Goal: Navigation & Orientation: Find specific page/section

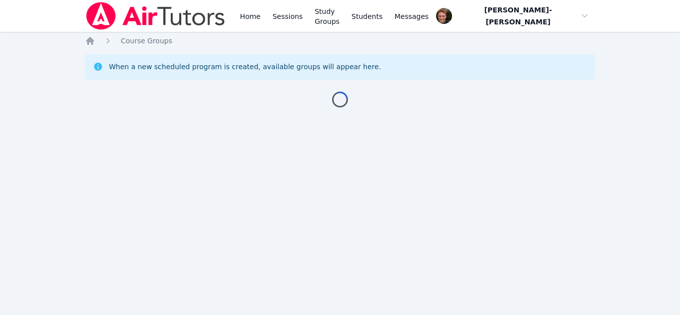
click at [471, 73] on div "When a new scheduled program is created, available groups will appear here." at bounding box center [340, 67] width 510 height 26
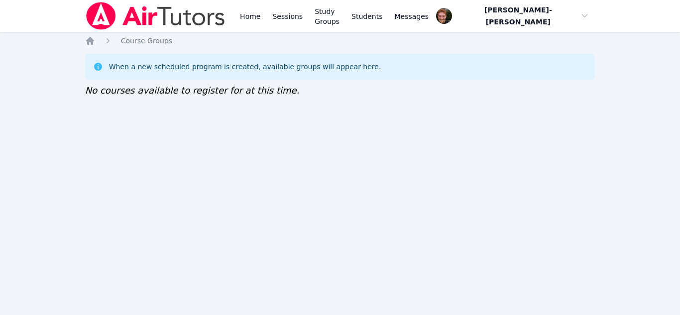
click at [472, 89] on div "When a new scheduled program is created, available groups will appear here. No …" at bounding box center [340, 76] width 510 height 44
